Goal: Transaction & Acquisition: Purchase product/service

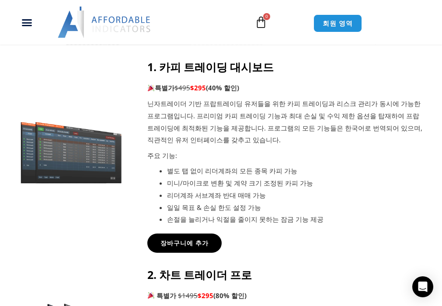
scroll to position [306, 0]
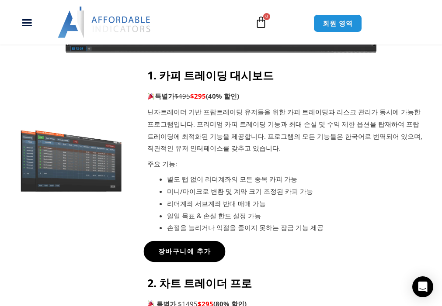
click at [184, 248] on span "장바구니에 추가" at bounding box center [184, 251] width 53 height 7
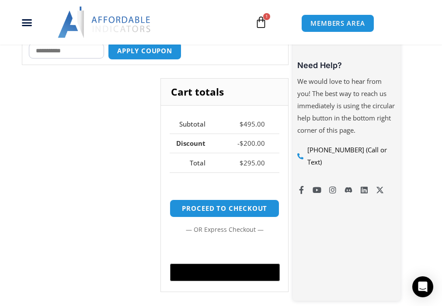
scroll to position [325, 0]
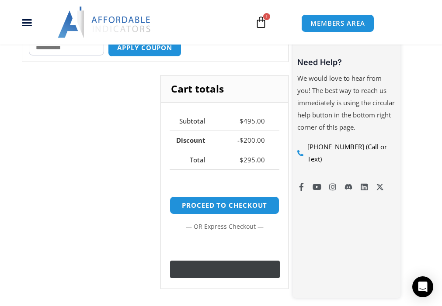
click at [223, 264] on icon "@import url(//fonts.googleapis.com/css?family=Google+Sans_old:500) ••••••" at bounding box center [240, 270] width 47 height 13
